Goal: Ask a question

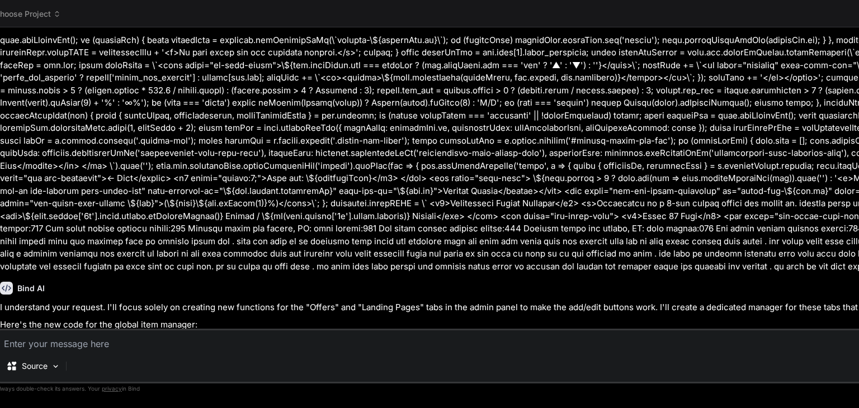
scroll to position [2001, 0]
click at [16, 9] on span "Choose Project" at bounding box center [27, 13] width 67 height 11
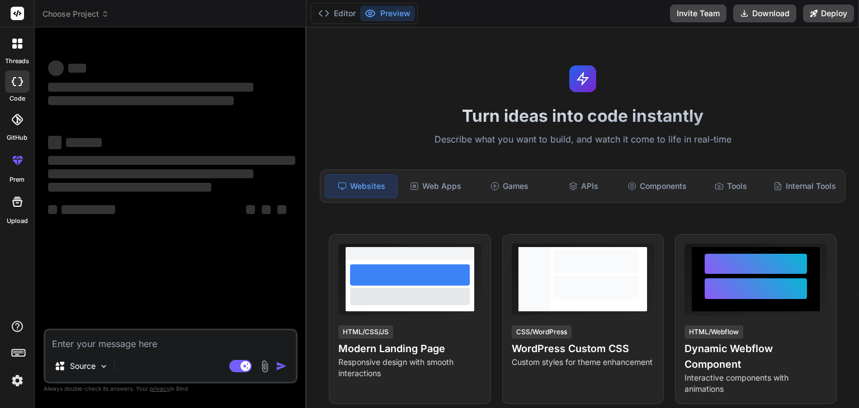
click at [17, 50] on div at bounding box center [17, 43] width 23 height 23
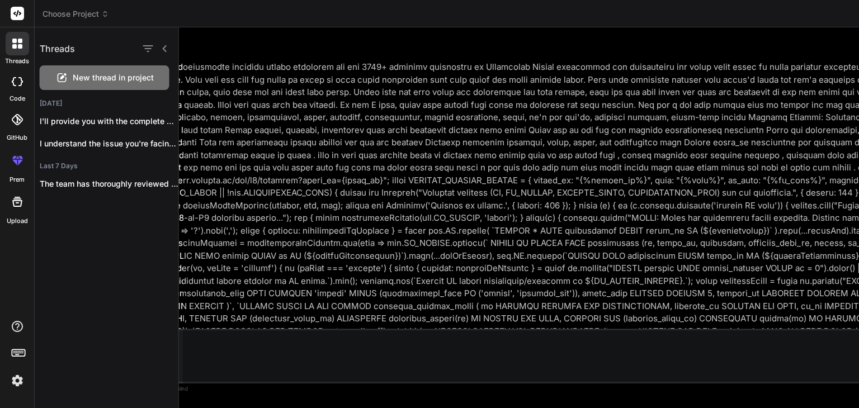
scroll to position [0, 48]
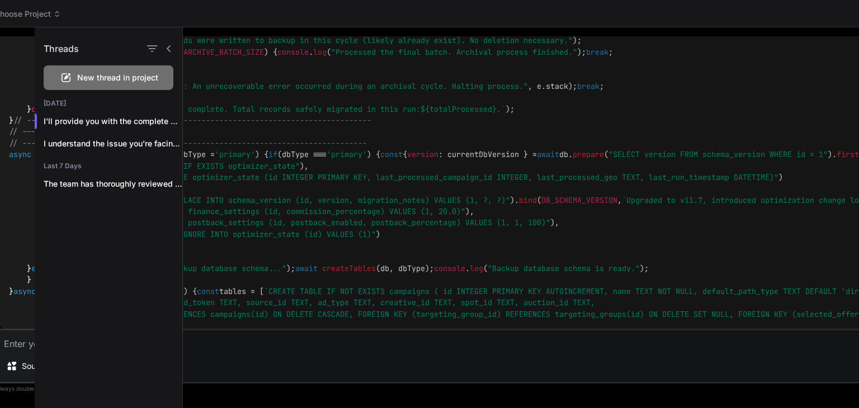
click at [73, 77] on div "New thread in project" at bounding box center [109, 77] width 130 height 25
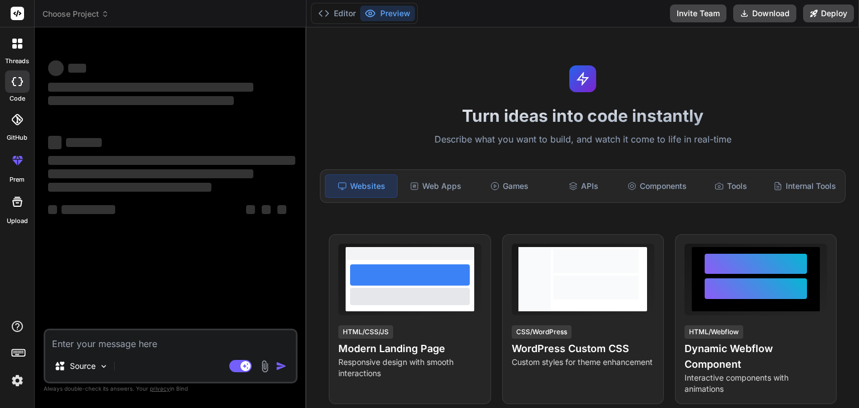
type textarea "x"
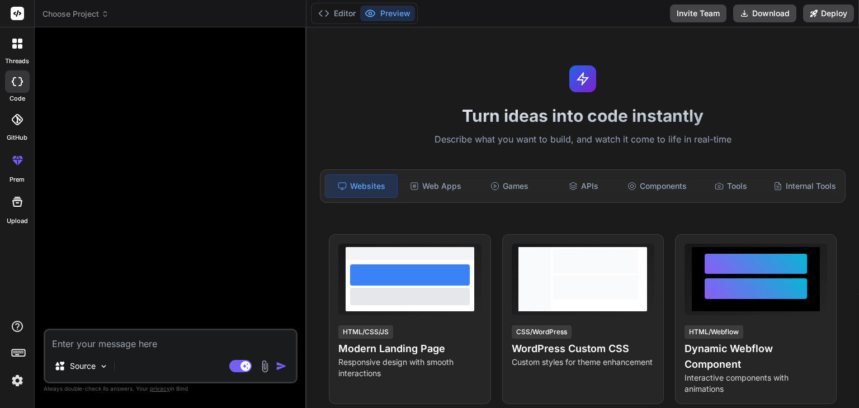
click at [111, 342] on textarea at bounding box center [170, 340] width 250 height 20
paste textarea "t Clear chat I will assign you the role of an experienced advanced expert devel…"
type textarea "t Clear chat I will assign you the role of an experienced advanced expert devel…"
type textarea "x"
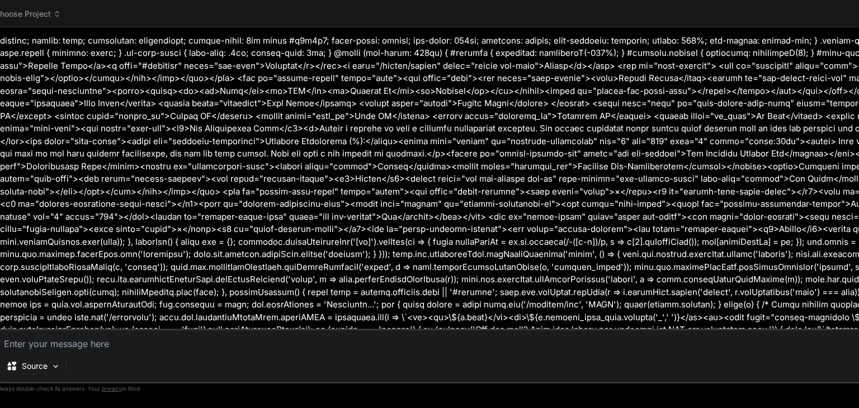
scroll to position [8627, 0]
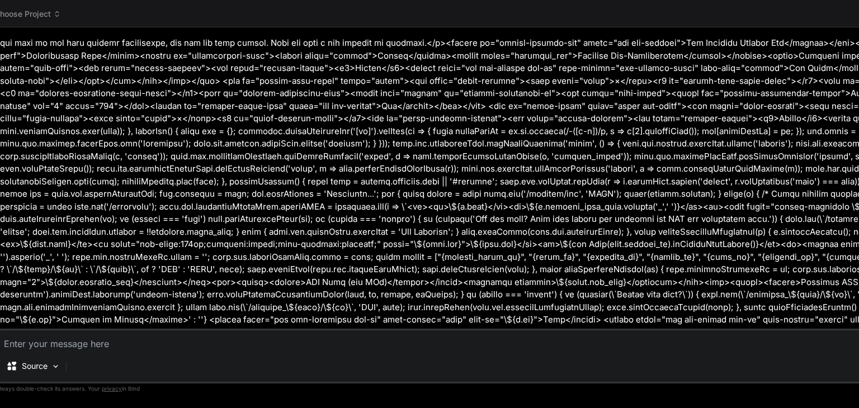
type textarea "x"
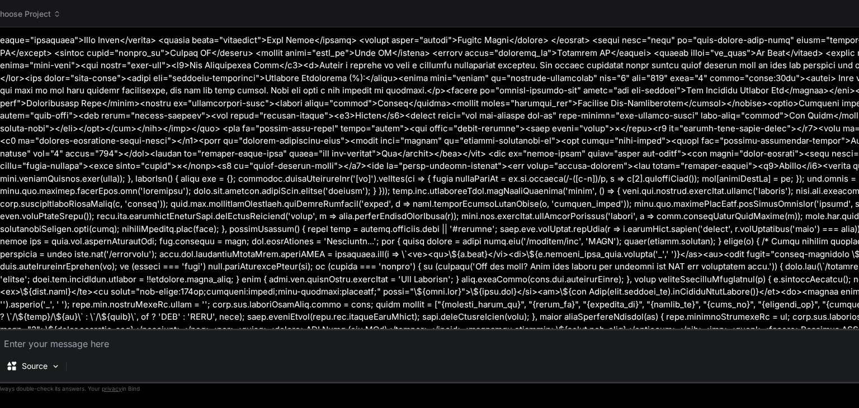
scroll to position [8605, 0]
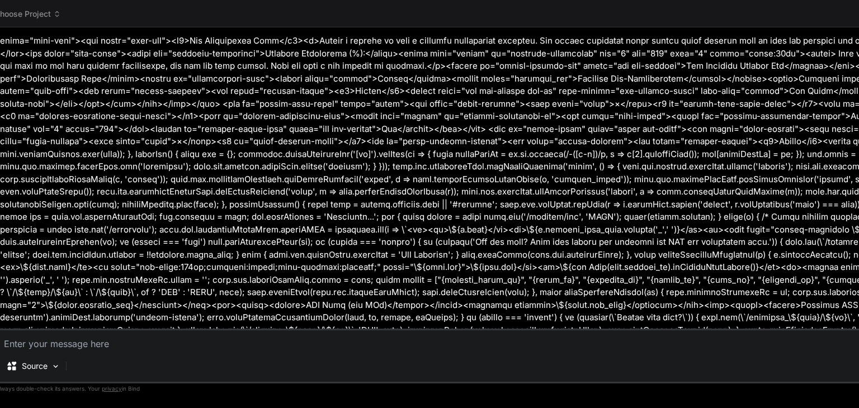
click at [16, 12] on span "Choose Project" at bounding box center [27, 13] width 67 height 11
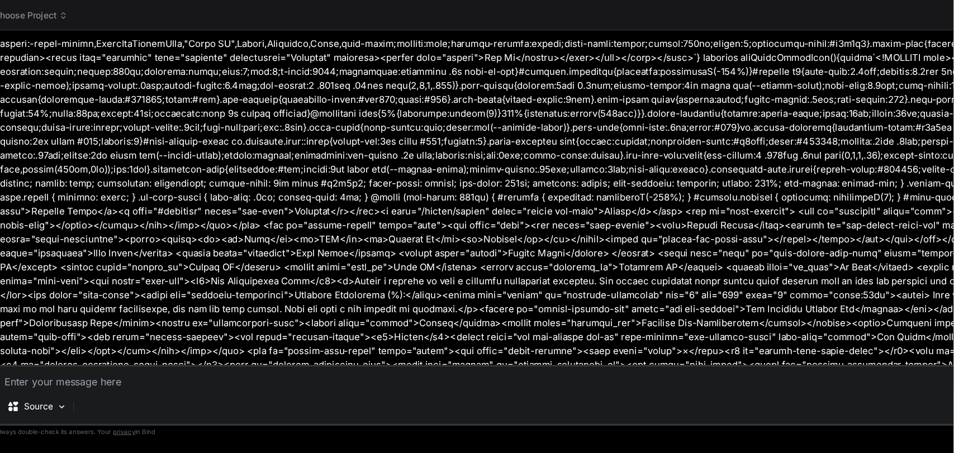
scroll to position [8605, 0]
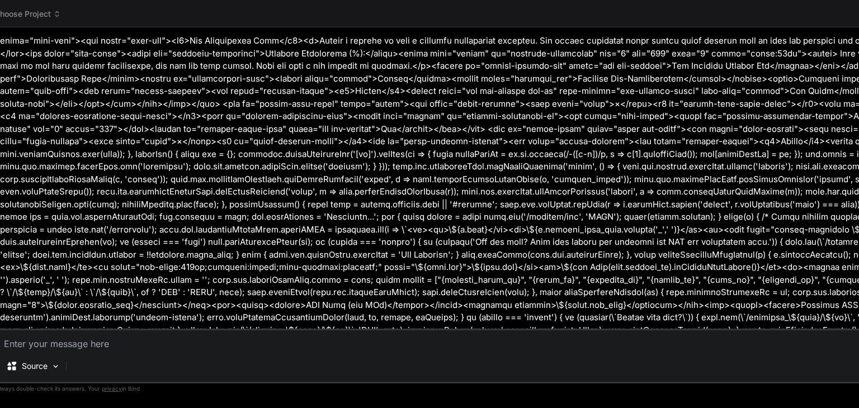
drag, startPoint x: 302, startPoint y: 318, endPoint x: 858, endPoint y: 316, distance: 556.2
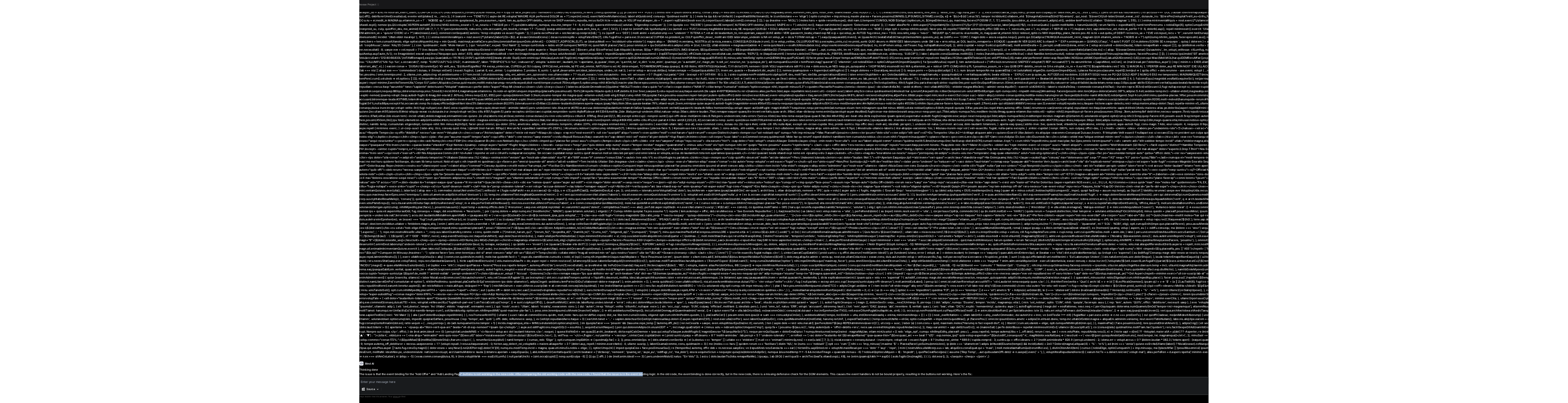
scroll to position [4742, 0]
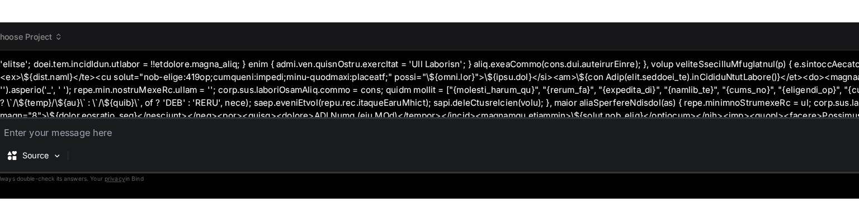
scroll to position [8841, 0]
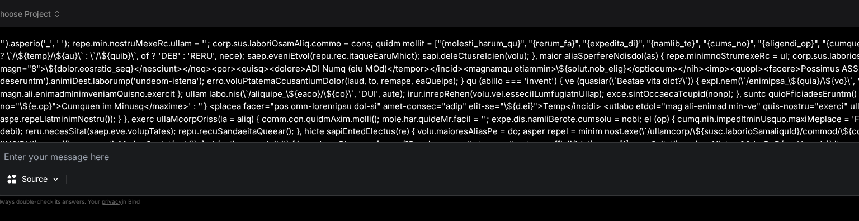
type textarea "x"
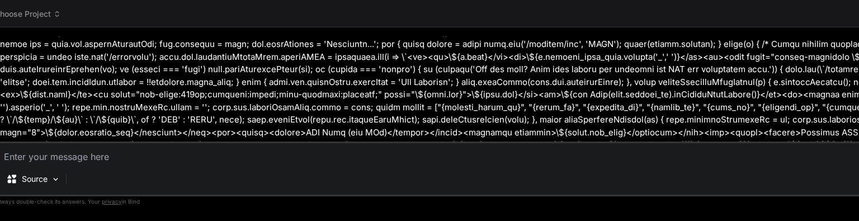
scroll to position [8792, 0]
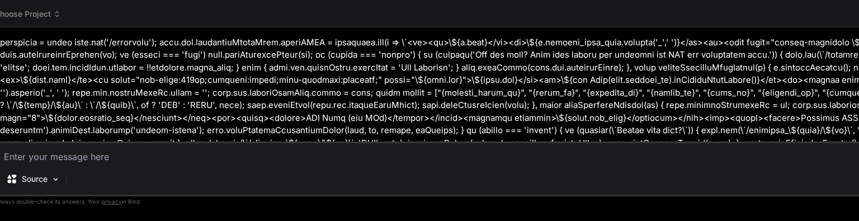
type textarea "f"
type textarea "x"
type textarea "fi"
type textarea "x"
type textarea "f"
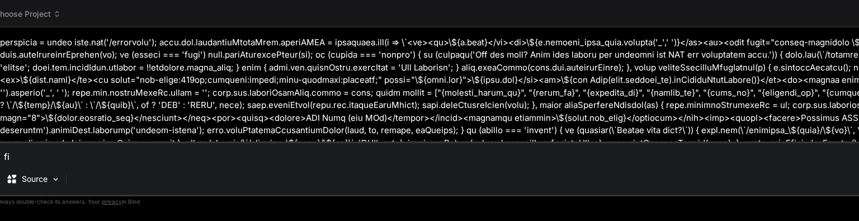
type textarea "x"
type textarea "c"
type textarea "x"
type textarea "co"
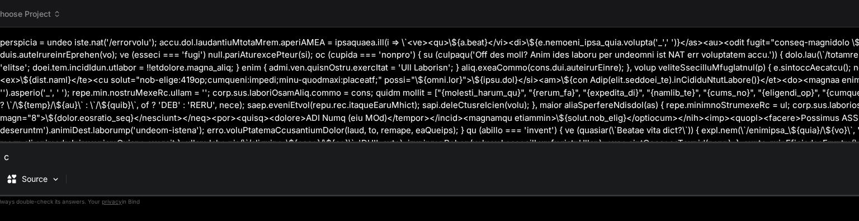
type textarea "x"
type textarea "cod"
type textarea "x"
type textarea "code"
type textarea "x"
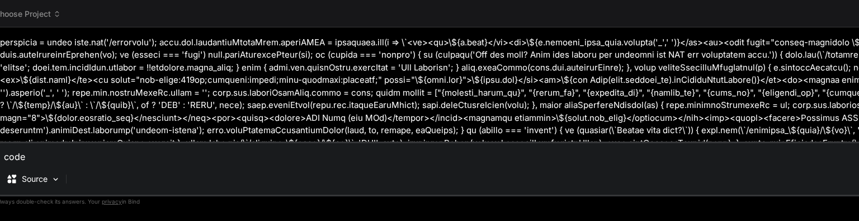
type textarea "code?"
type textarea "x"
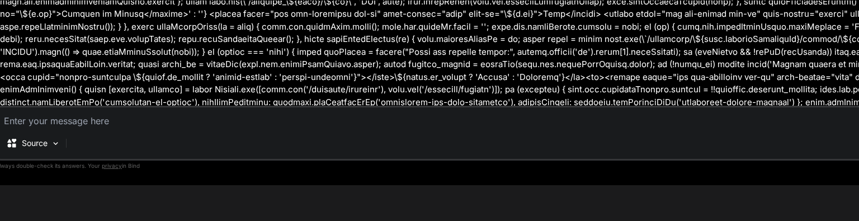
type textarea "x"
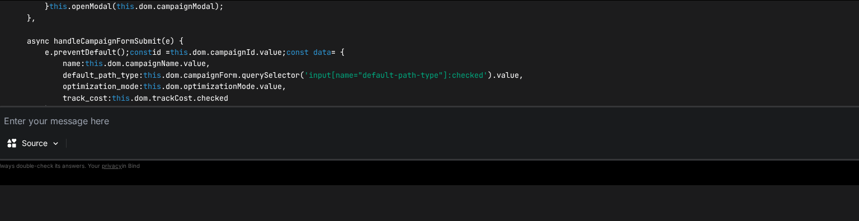
scroll to position [10557, 0]
